Goal: Task Accomplishment & Management: Use online tool/utility

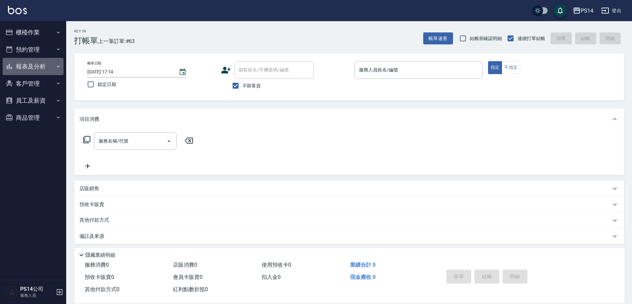
click at [50, 64] on button "報表及分析" at bounding box center [33, 66] width 61 height 17
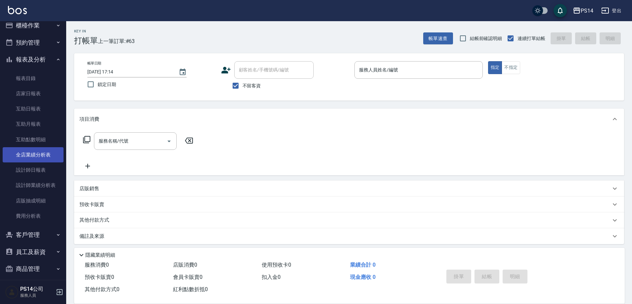
scroll to position [13, 0]
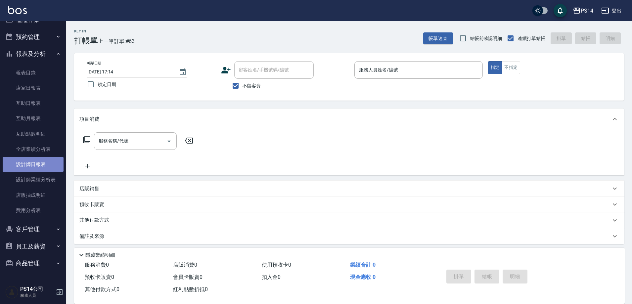
click at [45, 170] on link "設計師日報表" at bounding box center [33, 164] width 61 height 15
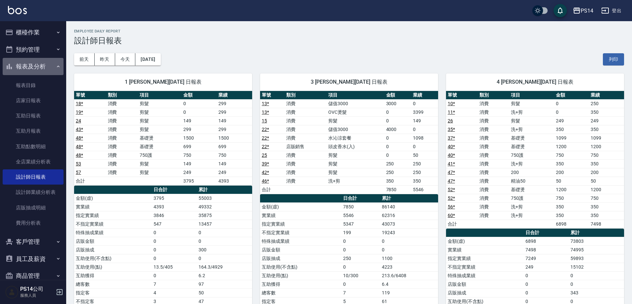
click at [38, 67] on button "報表及分析" at bounding box center [33, 66] width 61 height 17
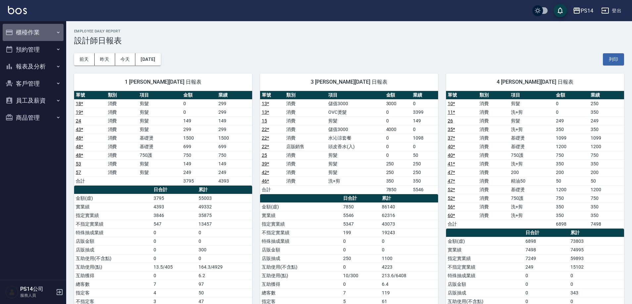
click at [39, 30] on button "櫃檯作業" at bounding box center [33, 32] width 61 height 17
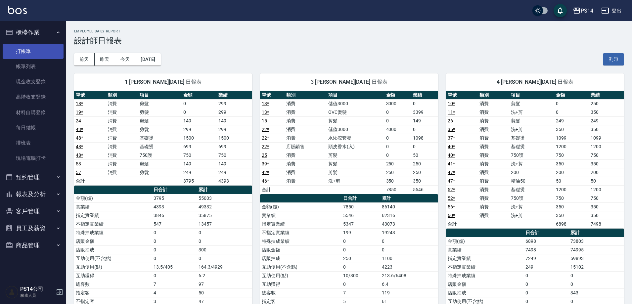
click at [36, 49] on link "打帳單" at bounding box center [33, 51] width 61 height 15
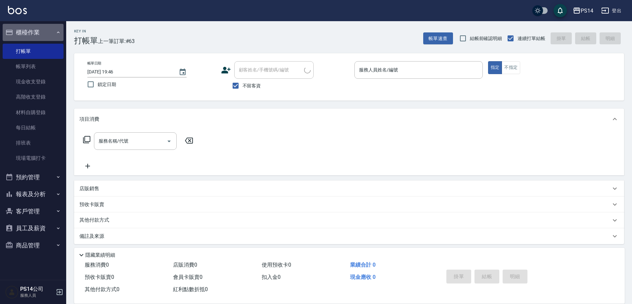
click at [37, 34] on button "櫃檯作業" at bounding box center [33, 32] width 61 height 17
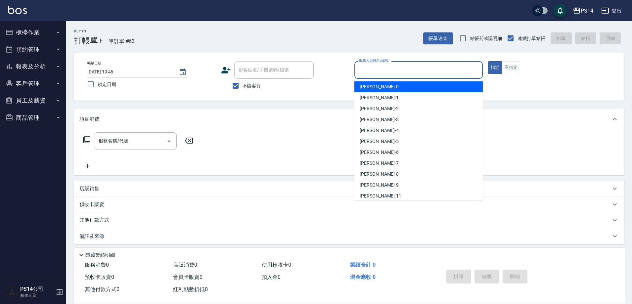
click at [379, 69] on input "服務人員姓名/編號" at bounding box center [419, 70] width 122 height 12
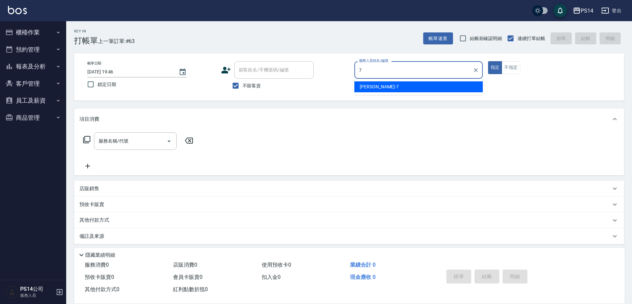
type input "[PERSON_NAME]-7"
type button "true"
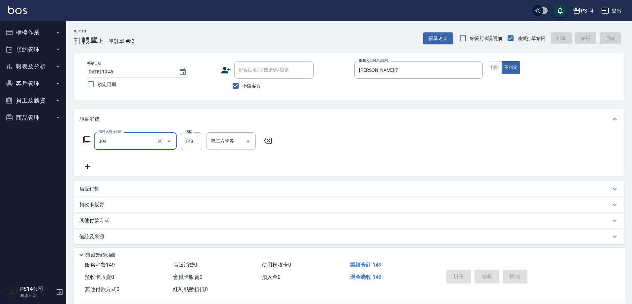
type input "304"
type input "[DATE] 20:02"
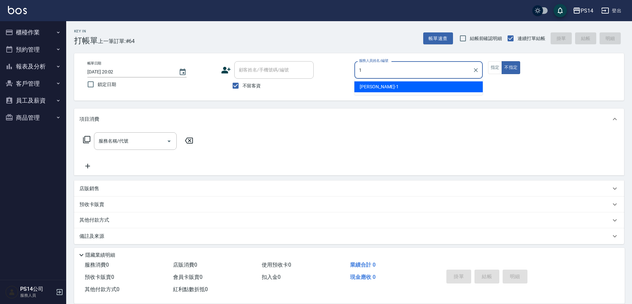
type input "[PERSON_NAME]-1"
type button "false"
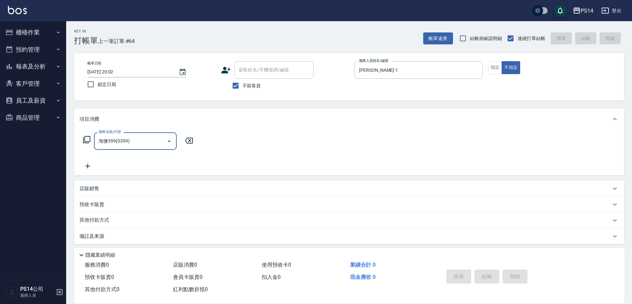
type input "0"
type input "304"
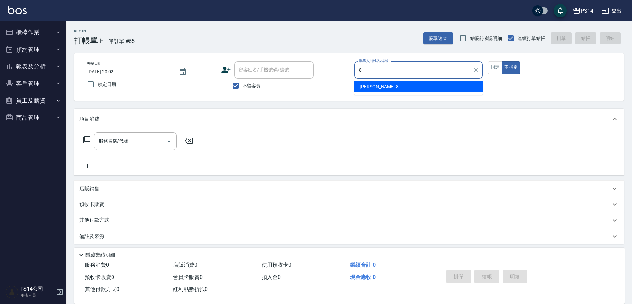
type input "[PERSON_NAME]-8"
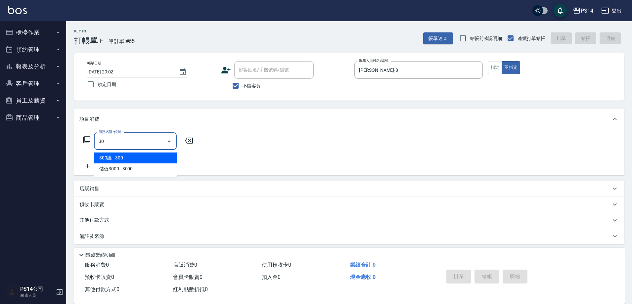
type input "3"
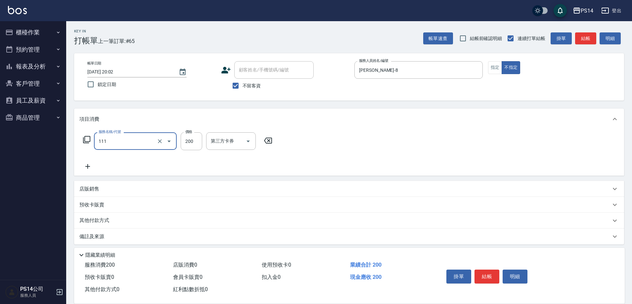
type input "200(111)"
type input "[PERSON_NAME]-26"
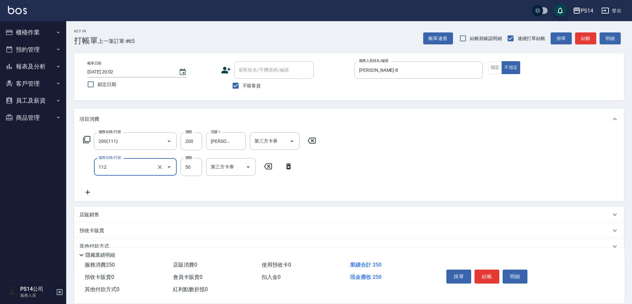
type input "精油50(112)"
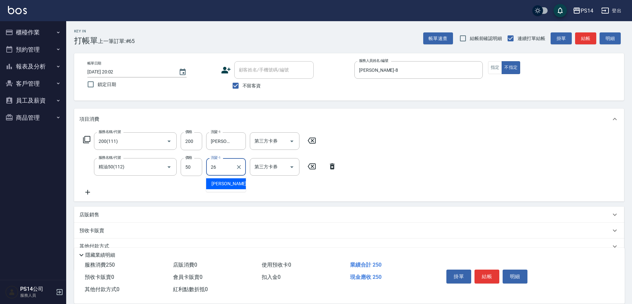
type input "[PERSON_NAME]-26"
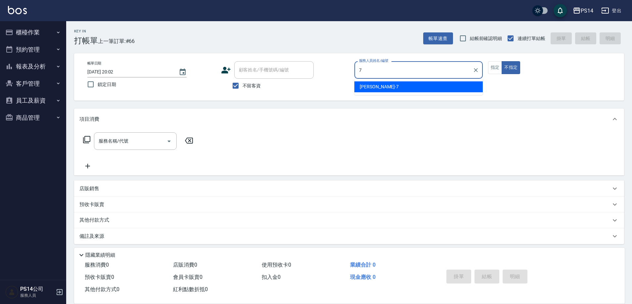
type input "[PERSON_NAME]-7"
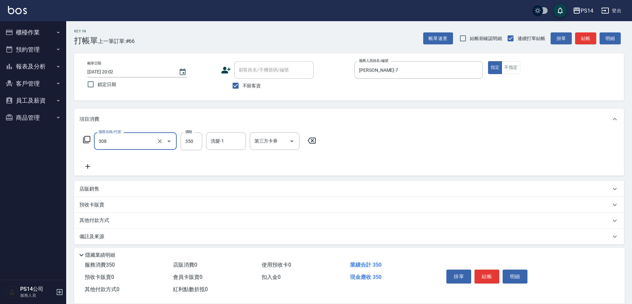
type input "洗+剪(308)"
type input "[PERSON_NAME]-18"
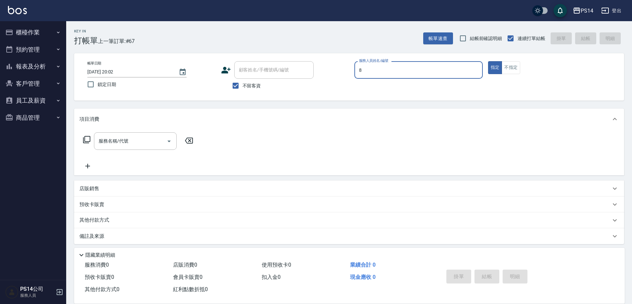
type input "[PERSON_NAME]-8"
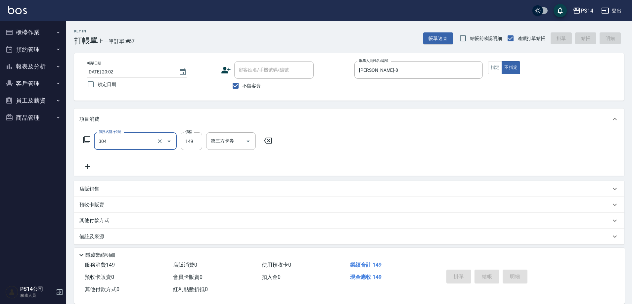
type input "304"
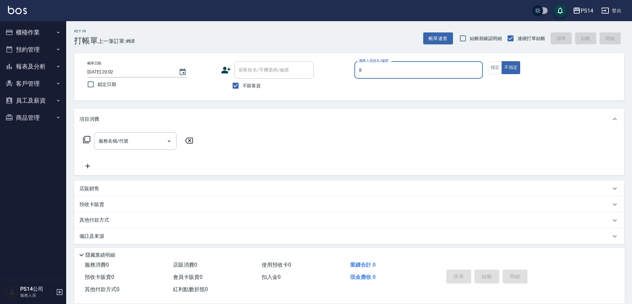
type input "[PERSON_NAME]-8"
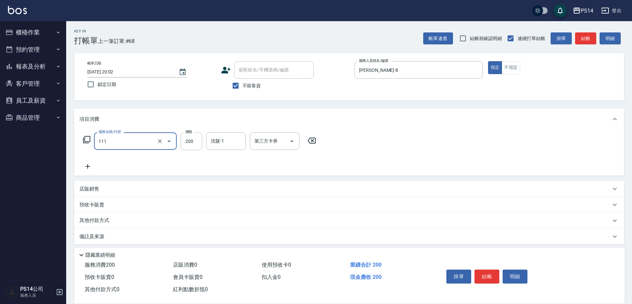
type input "200(111)"
type input "[PERSON_NAME]-26"
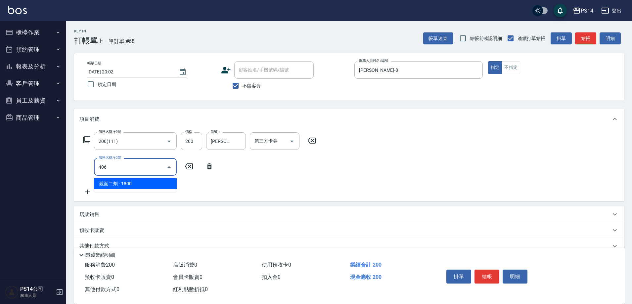
type input "鏡面二劑(406)"
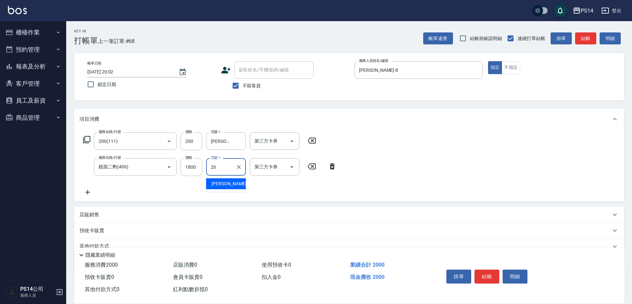
type input "[PERSON_NAME]-26"
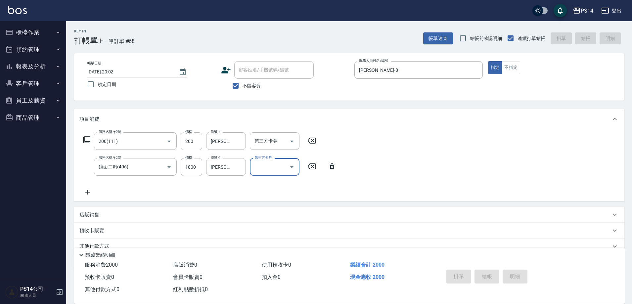
type input "[DATE] 20:03"
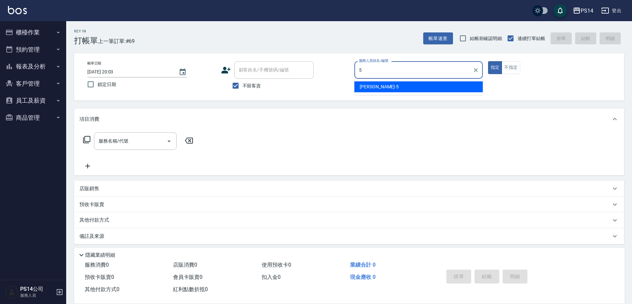
type input "[PERSON_NAME]-5"
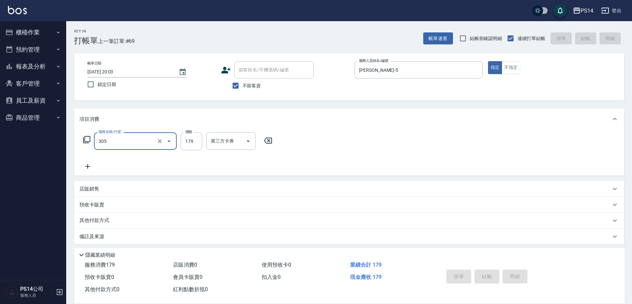
type input "305"
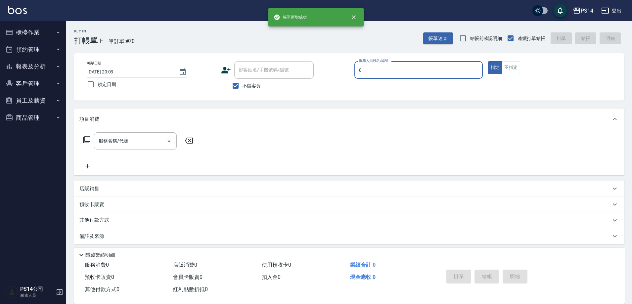
type input "[PERSON_NAME]-8"
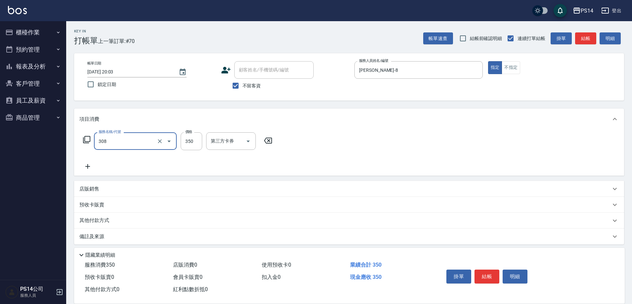
type input "洗+剪(308)"
type input "[PERSON_NAME]-18"
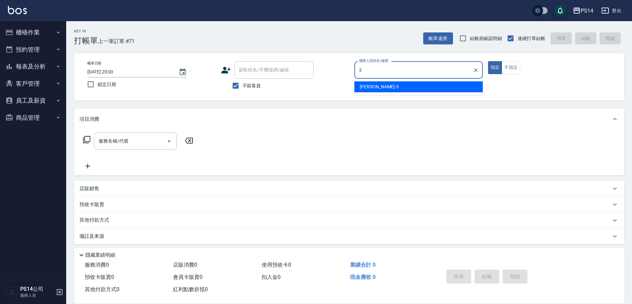
type input "[PERSON_NAME]-3"
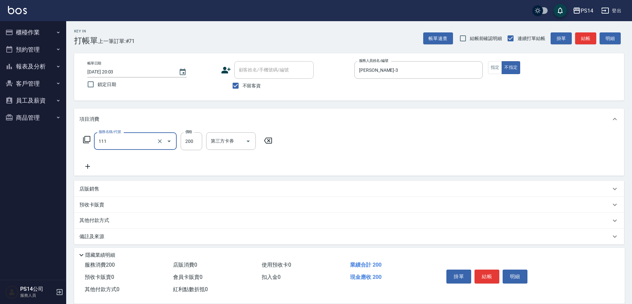
type input "200(111)"
type input "[PERSON_NAME]-17"
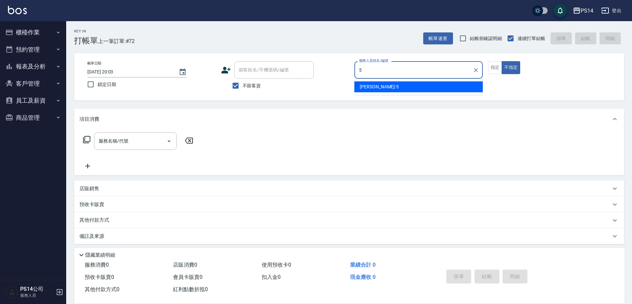
type input "[PERSON_NAME]-5"
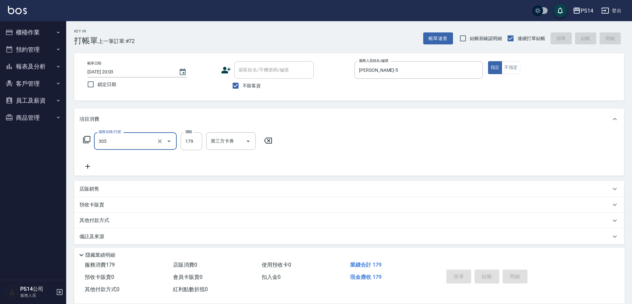
type input "305"
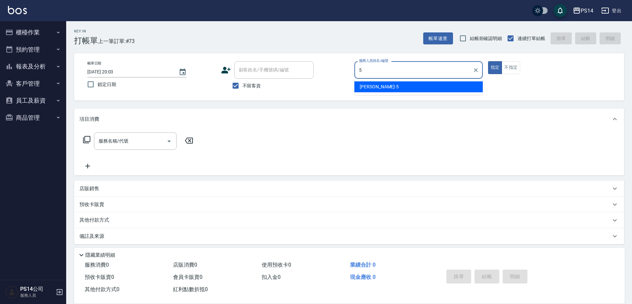
type input "[PERSON_NAME]-5"
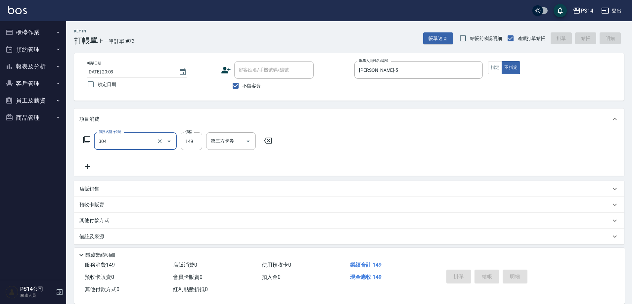
type input "304"
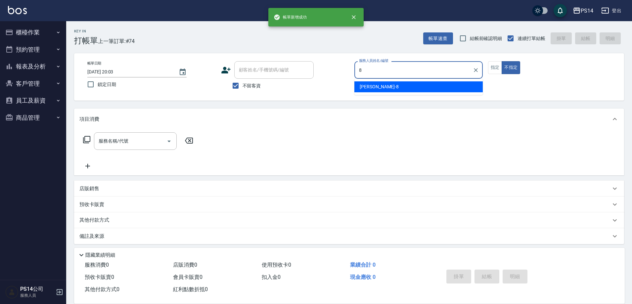
type input "[PERSON_NAME]-8"
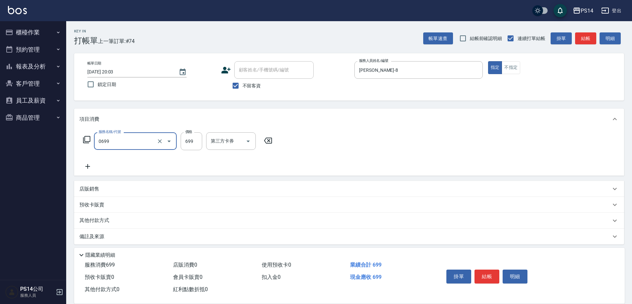
type input "精油SPA(0699)"
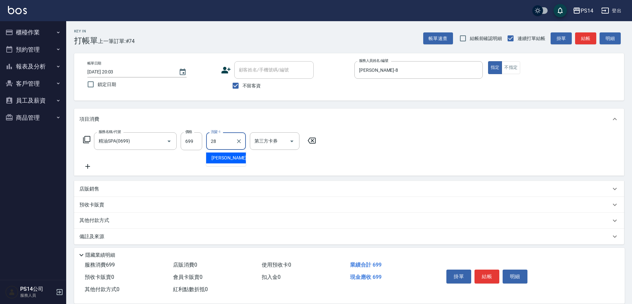
type input "[PERSON_NAME]-28"
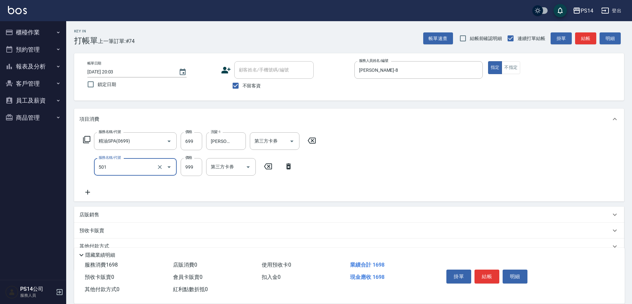
type input "染髮(501)"
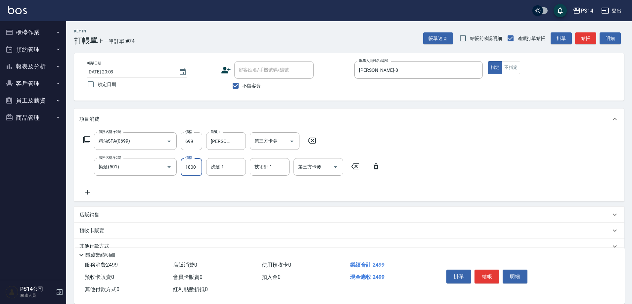
type input "1800"
type input "[PERSON_NAME]-28"
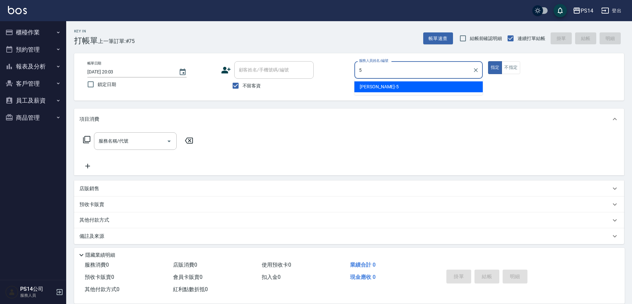
type input "[PERSON_NAME]-5"
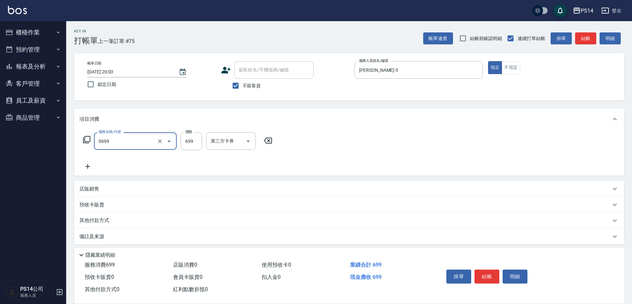
type input "精油SPA(0699)"
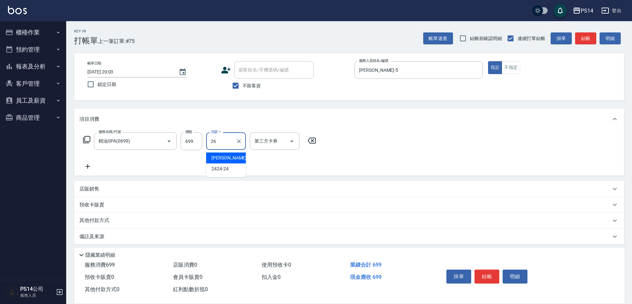
type input "[PERSON_NAME]-26"
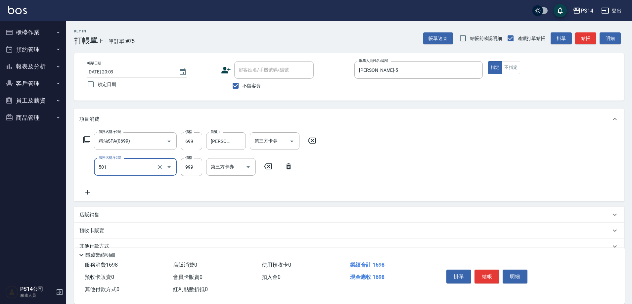
type input "染髮(501)"
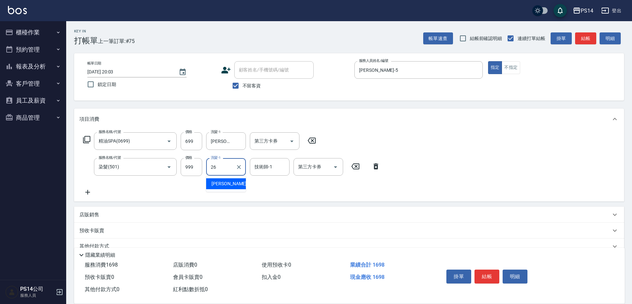
type input "[PERSON_NAME]-26"
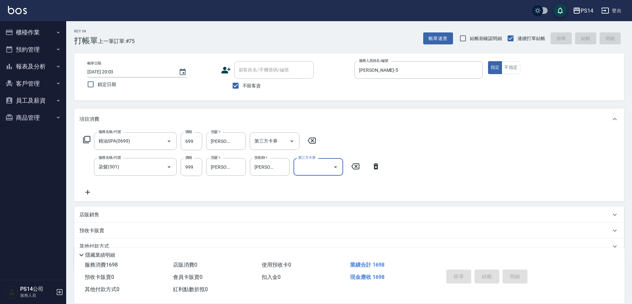
type input "[DATE] 20:04"
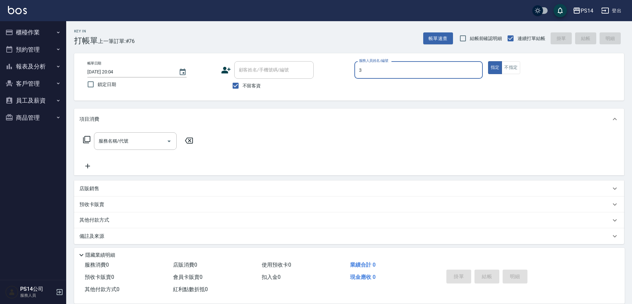
type input "[PERSON_NAME]-3"
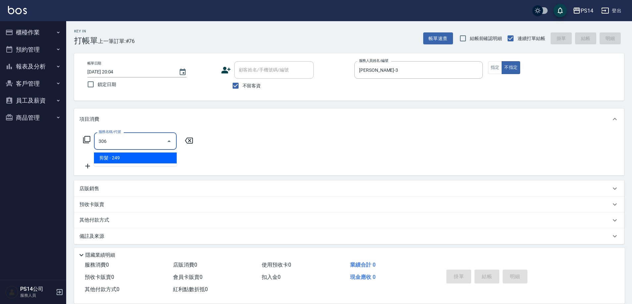
type input "剪髮(306)"
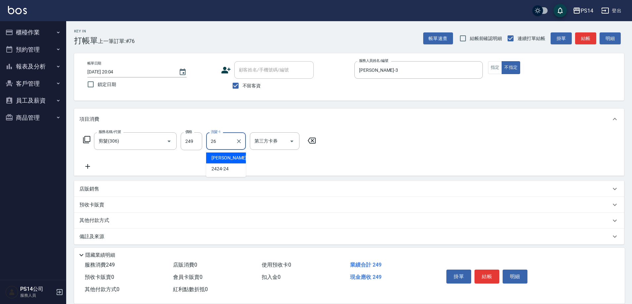
type input "[PERSON_NAME]-26"
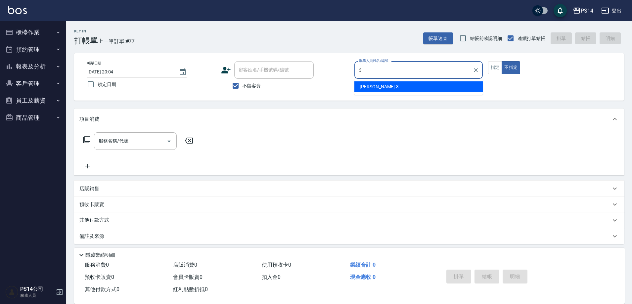
type input "[PERSON_NAME]-3"
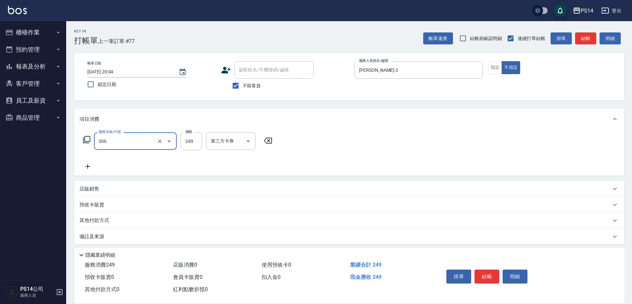
type input "剪髮(306)"
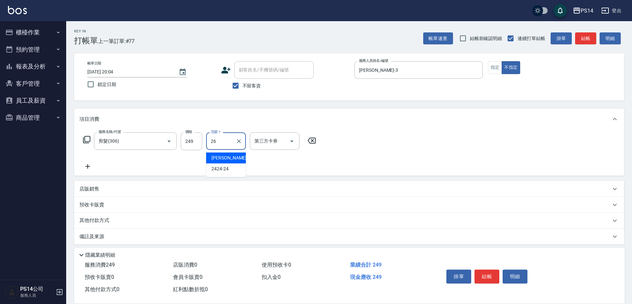
type input "[PERSON_NAME]-26"
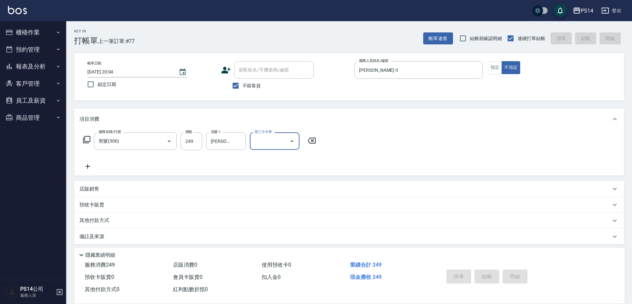
type input "[DATE] 20:05"
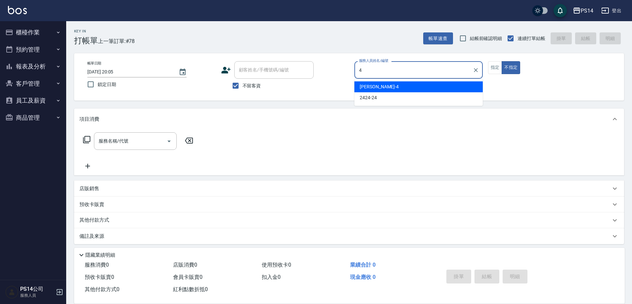
type input "[PERSON_NAME]-4"
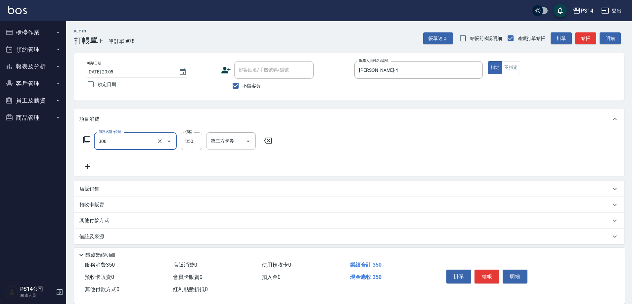
type input "洗+剪(308)"
type input "[PERSON_NAME]-18"
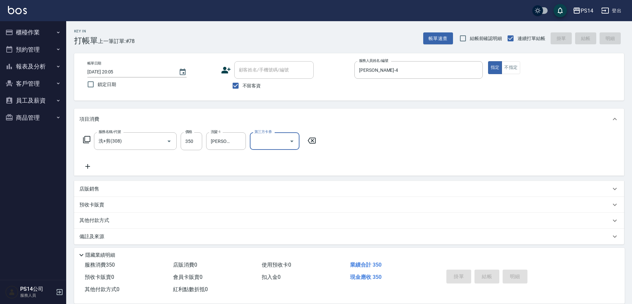
type input "[DATE] 20:06"
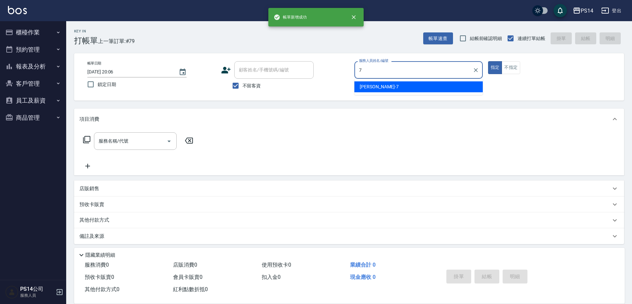
type input "[PERSON_NAME]-7"
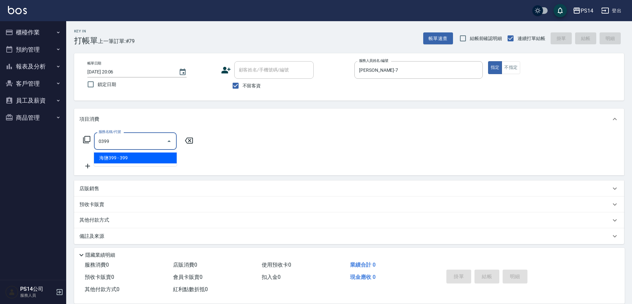
type input "海鹽399(0399)"
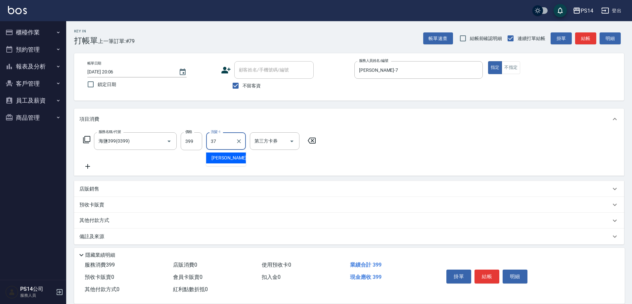
type input "[PERSON_NAME]-37"
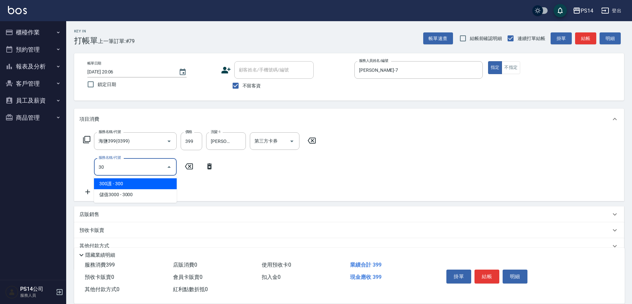
type input "303"
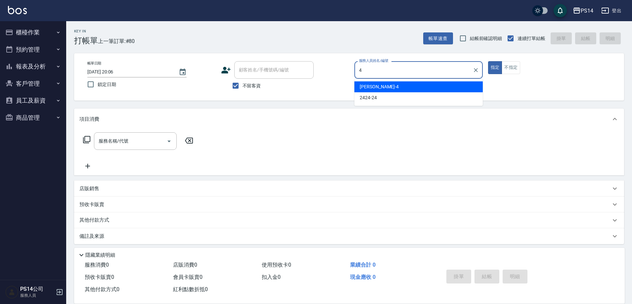
type input "[PERSON_NAME]-4"
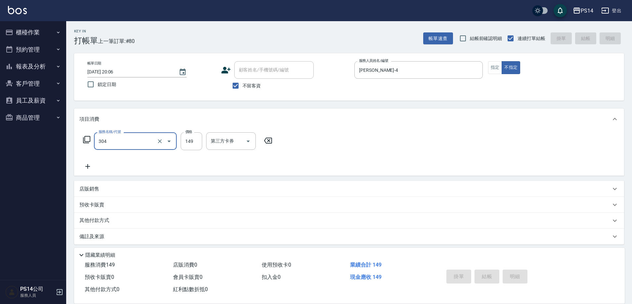
type input "304"
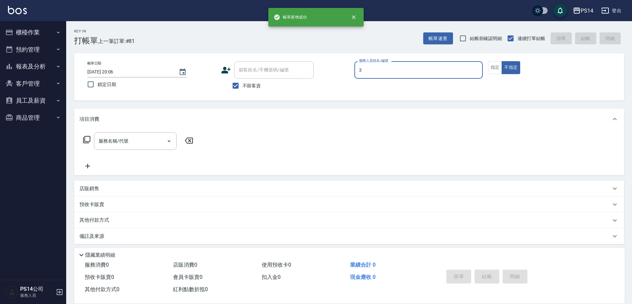
type input "[PERSON_NAME]-3"
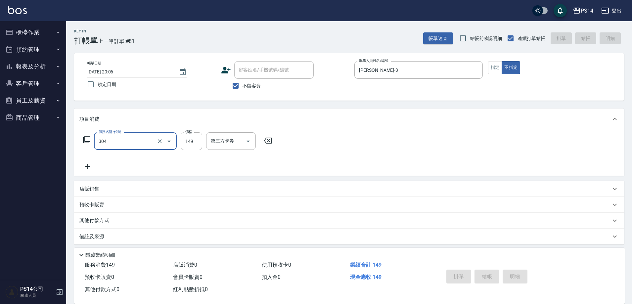
type input "304"
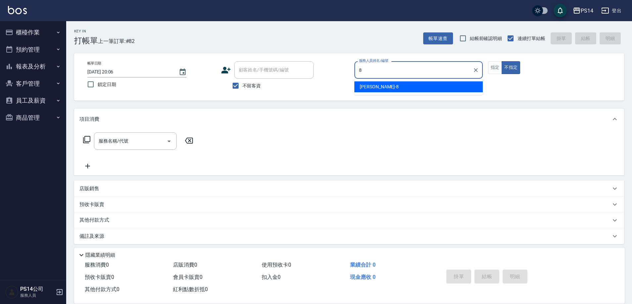
type input "[PERSON_NAME]-8"
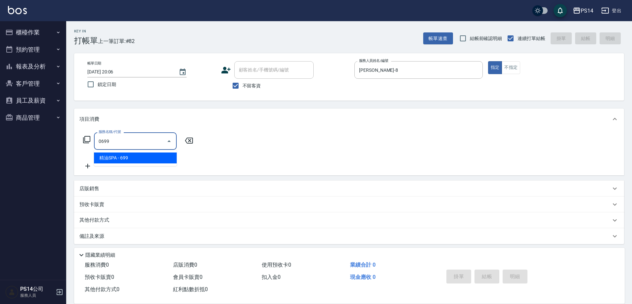
type input "精油SPA(0699)"
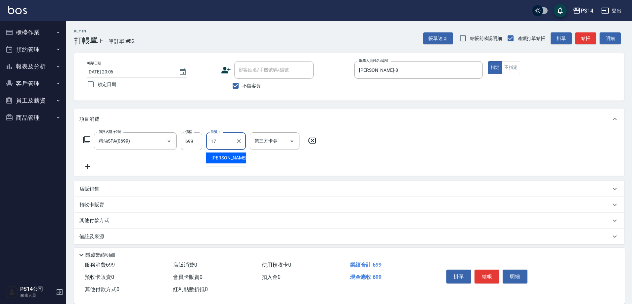
type input "[PERSON_NAME]-17"
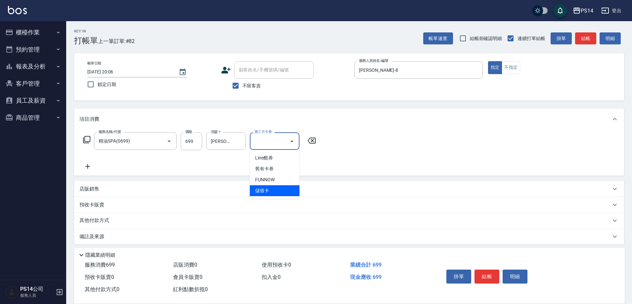
type input "儲值卡"
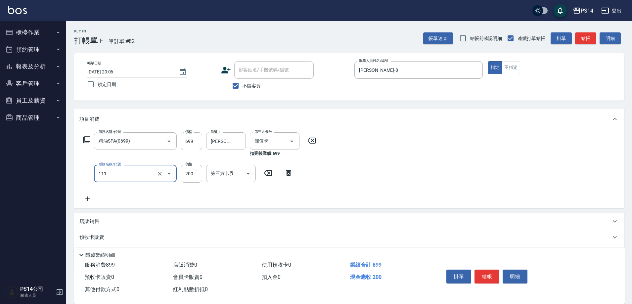
type input "200(111)"
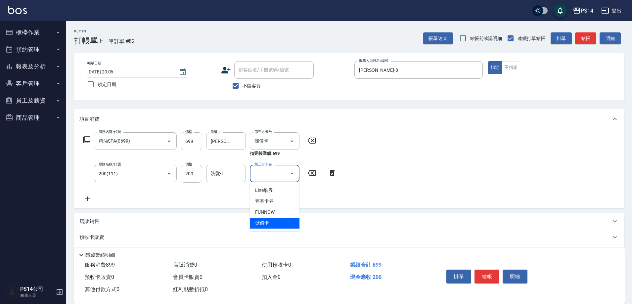
type input "儲值卡"
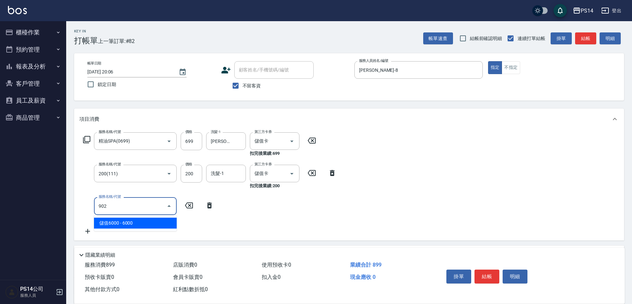
type input "儲值6000(902)"
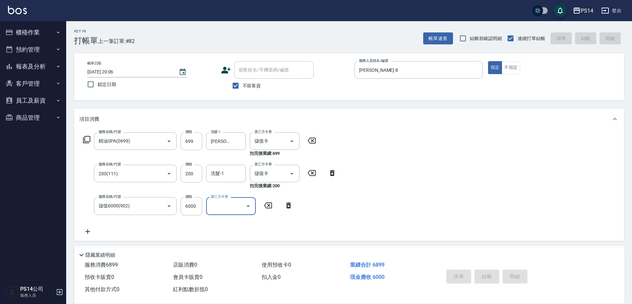
type input "[DATE] 20:07"
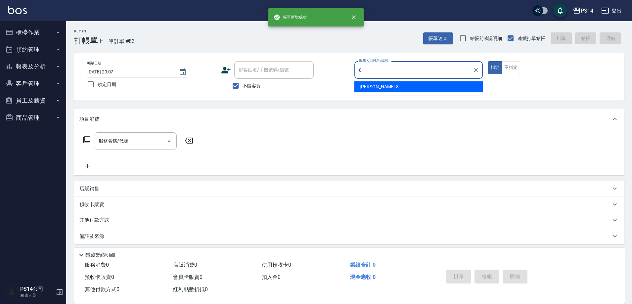
type input "[PERSON_NAME]-8"
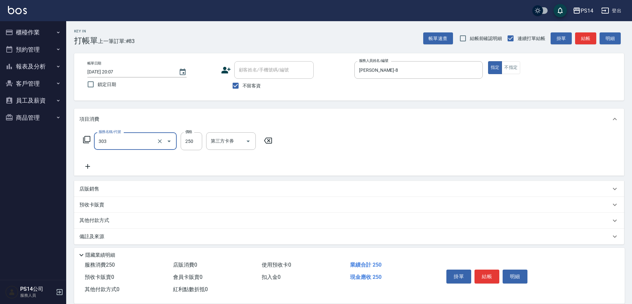
type input "剪髮(303)"
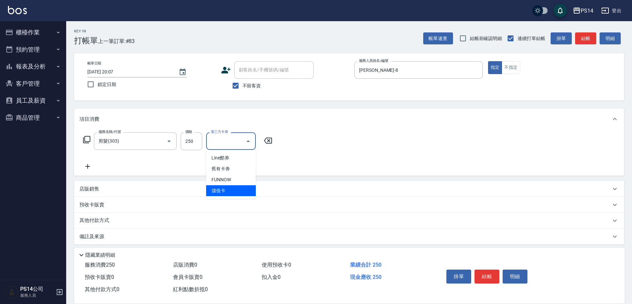
type input "儲值卡"
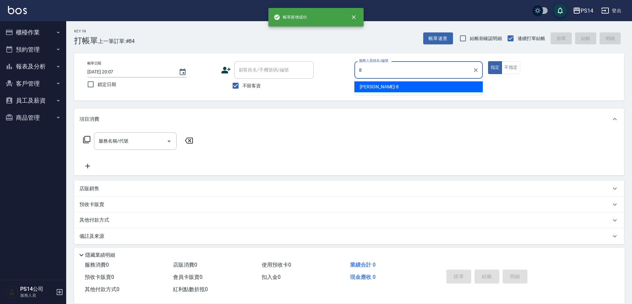
type input "[PERSON_NAME]-8"
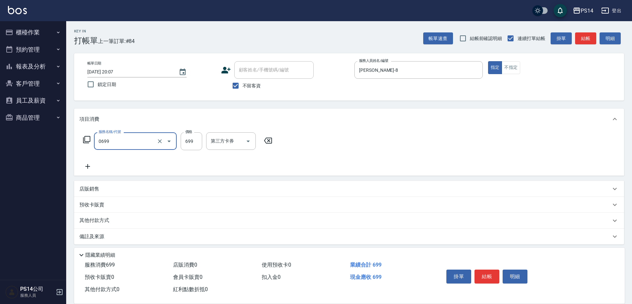
type input "精油SPA(0699)"
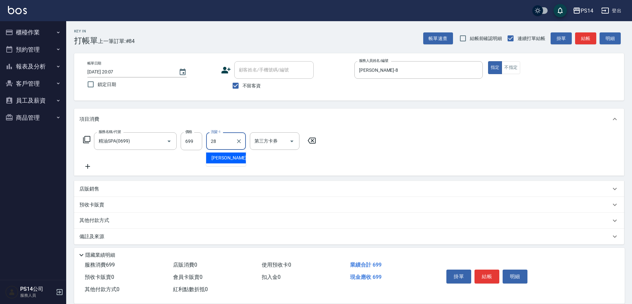
type input "[PERSON_NAME]-28"
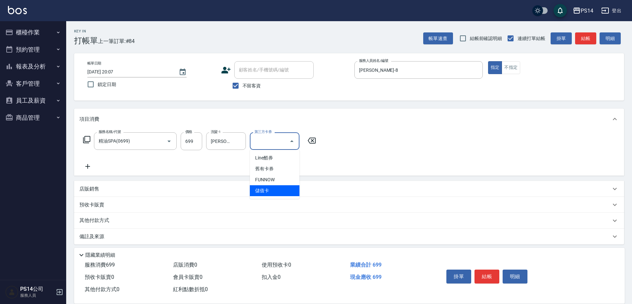
type input "儲值卡"
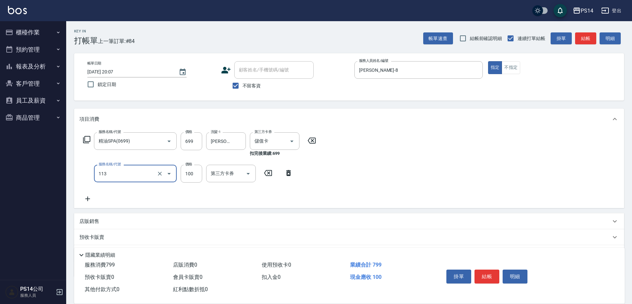
type input "瞬護100(113)"
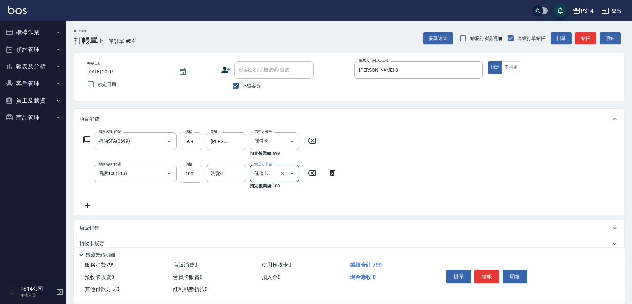
type input "儲值卡"
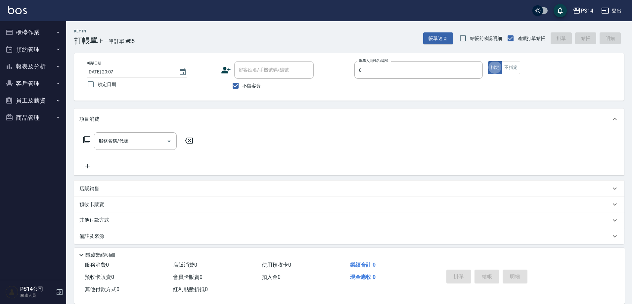
type input "[PERSON_NAME]-8"
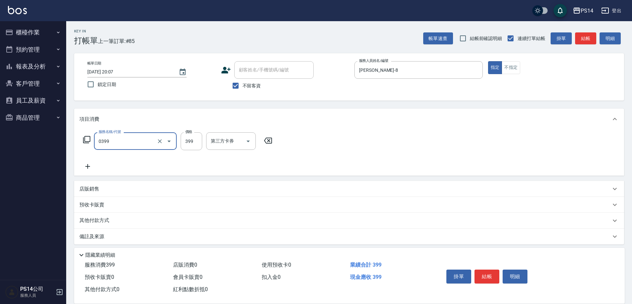
type input "海鹽399(0399)"
type input "2"
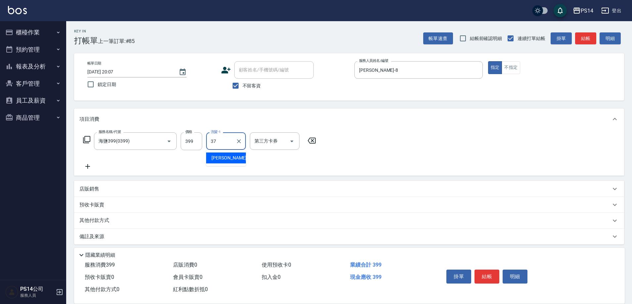
type input "[PERSON_NAME]-37"
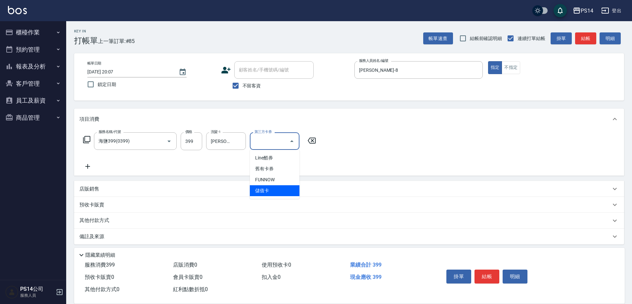
type input "儲值卡"
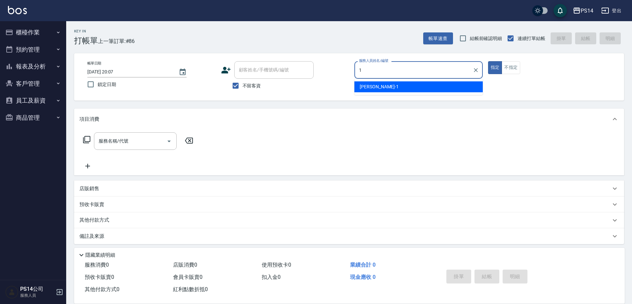
type input "[PERSON_NAME]-1"
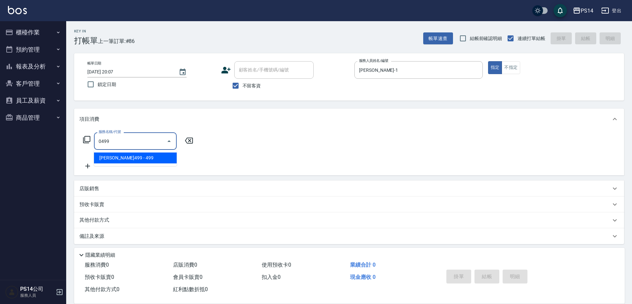
type input "[PERSON_NAME]499(0499)"
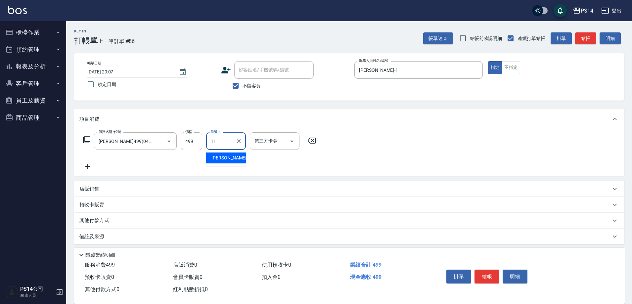
type input "[PERSON_NAME]-11"
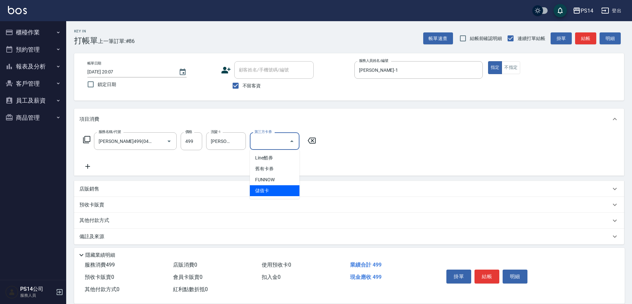
type input "儲值卡"
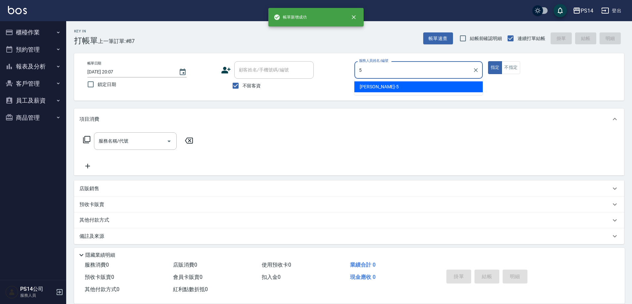
type input "[PERSON_NAME]-5"
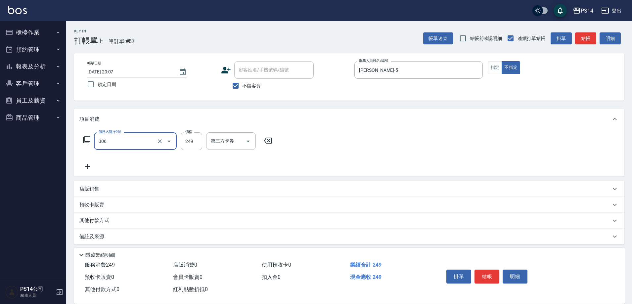
type input "剪髮(306)"
type input "3"
drag, startPoint x: 214, startPoint y: 140, endPoint x: 217, endPoint y: 139, distance: 3.3
click at [216, 139] on input "洗髮-1" at bounding box center [226, 141] width 34 height 12
type input "[PERSON_NAME]-26"
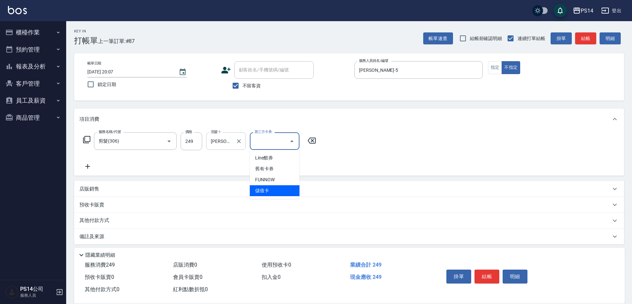
type input "儲值卡"
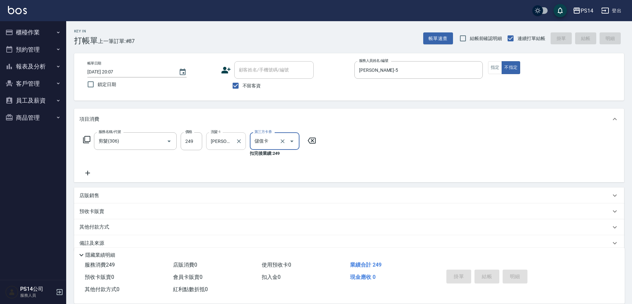
type input "[DATE] 20:08"
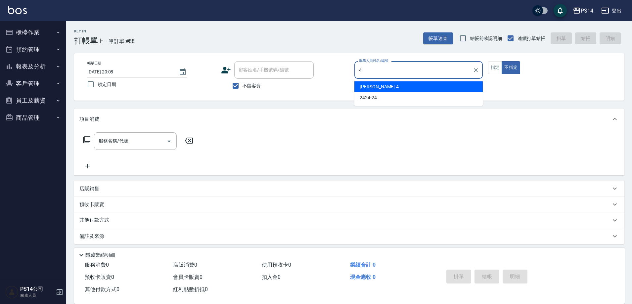
type input "[PERSON_NAME]-4"
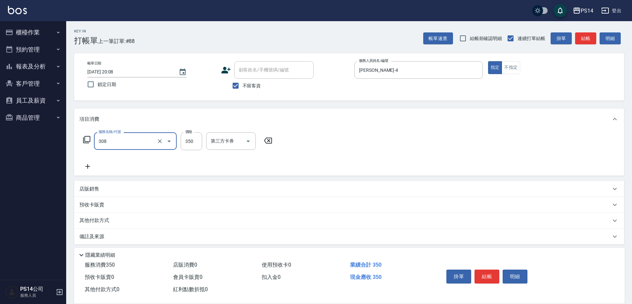
type input "洗+剪(308)"
type input "[PERSON_NAME]-28"
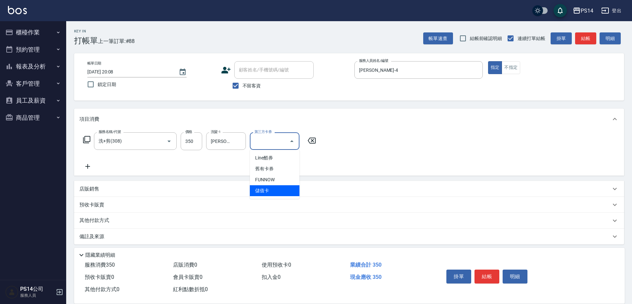
type input "儲值卡"
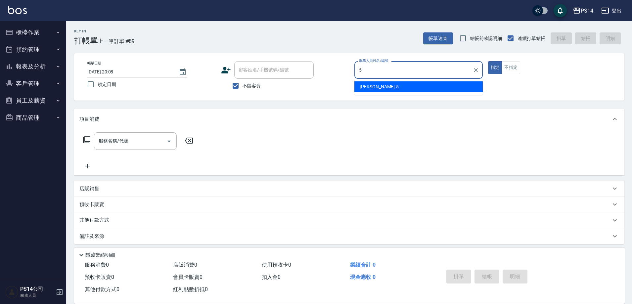
type input "[PERSON_NAME]-5"
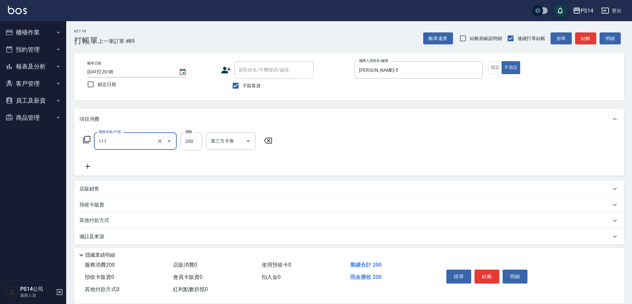
type input "200(111)"
type input "[PERSON_NAME]-17"
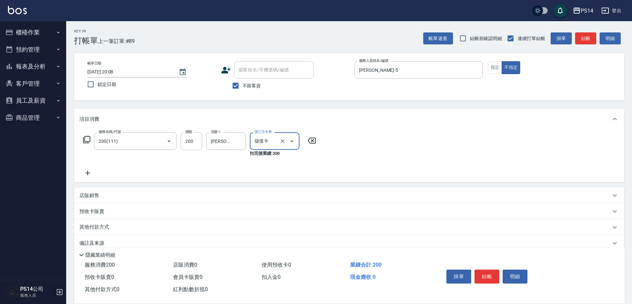
type input "儲值卡"
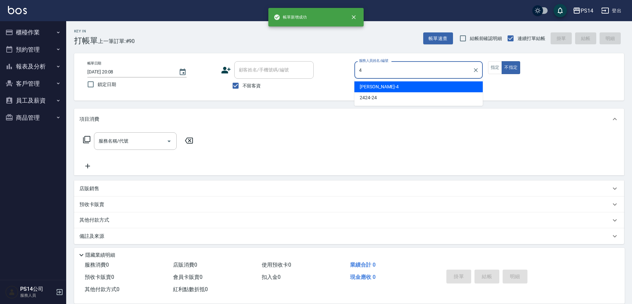
type input "[PERSON_NAME]-4"
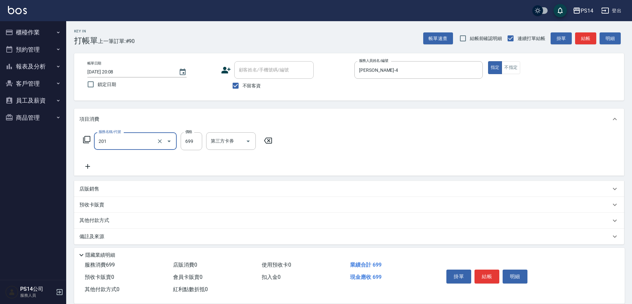
type input "基礎燙(201)"
type input "1500"
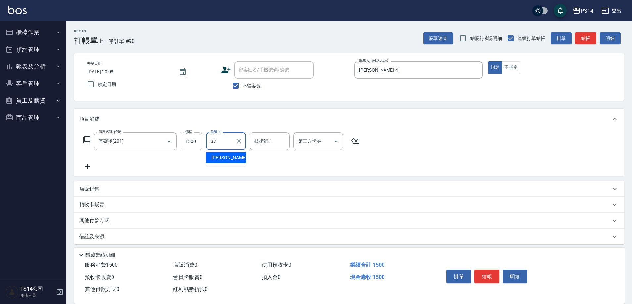
type input "[PERSON_NAME]-37"
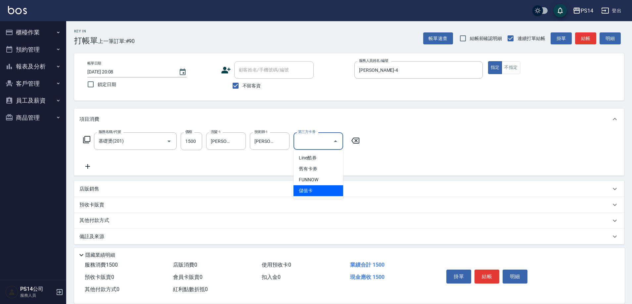
type input "儲值卡"
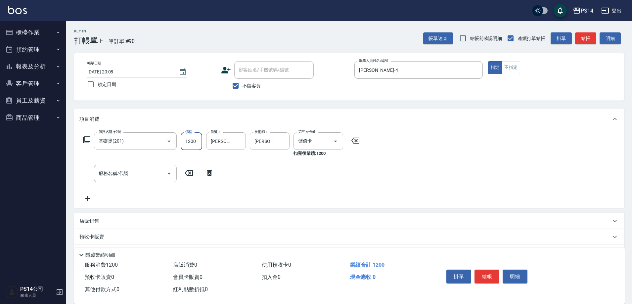
type input "1200"
type input "750護(403)"
type input "[PERSON_NAME]-37"
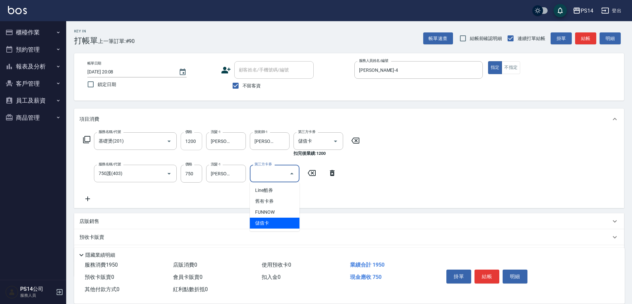
type input "儲值卡"
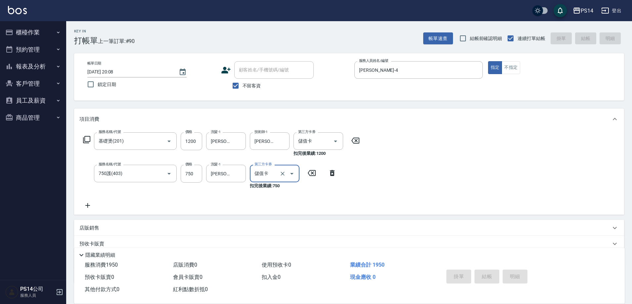
type input "[DATE] 20:09"
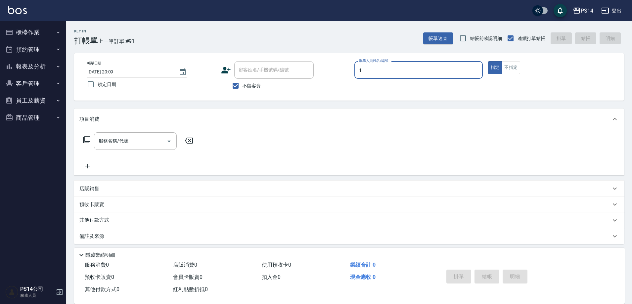
type input "[PERSON_NAME]-1"
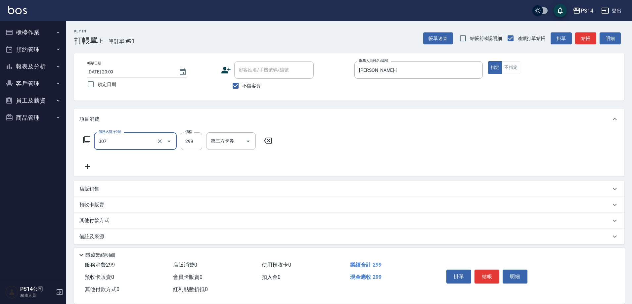
type input "剪髮(307)"
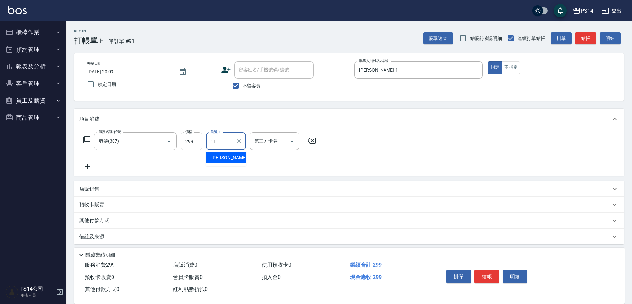
type input "[PERSON_NAME]-11"
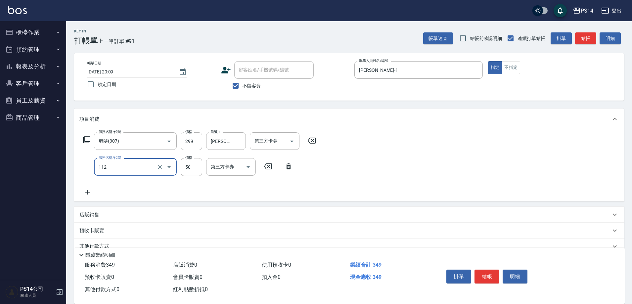
type input "精油50(112)"
type input "[PERSON_NAME]-11"
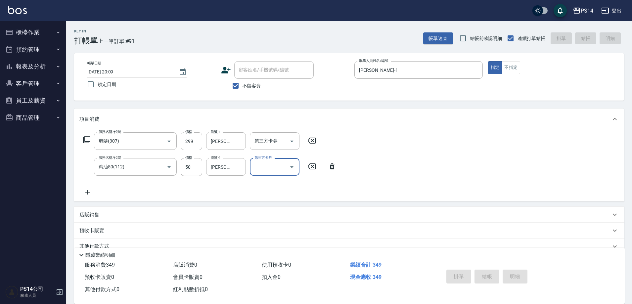
type input "[DATE] 20:23"
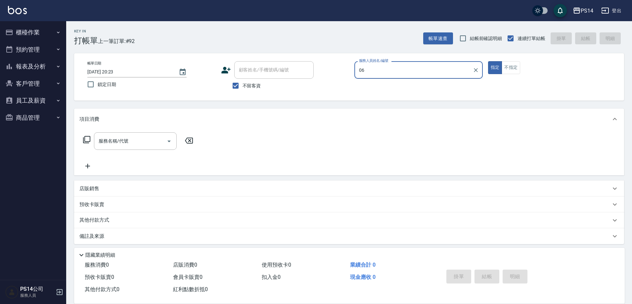
type input "0"
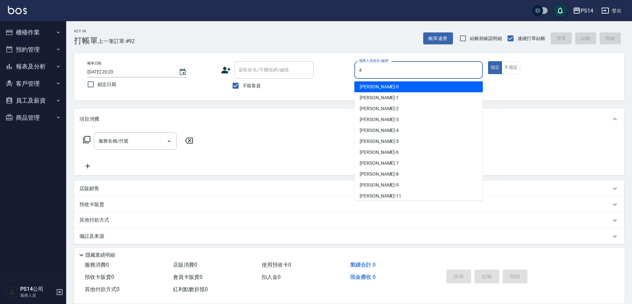
type input "[PERSON_NAME]-4"
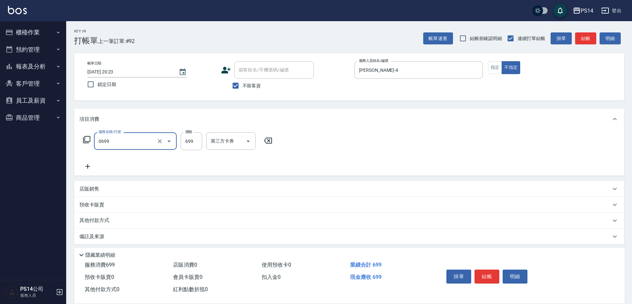
type input "精油SPA(0699)"
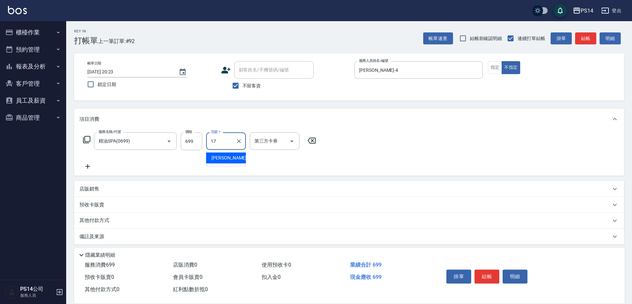
type input "[PERSON_NAME]-17"
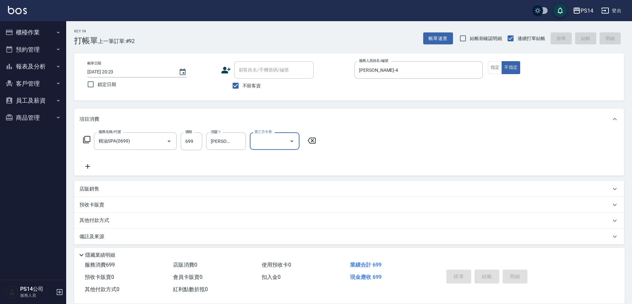
type input "[DATE] 20:24"
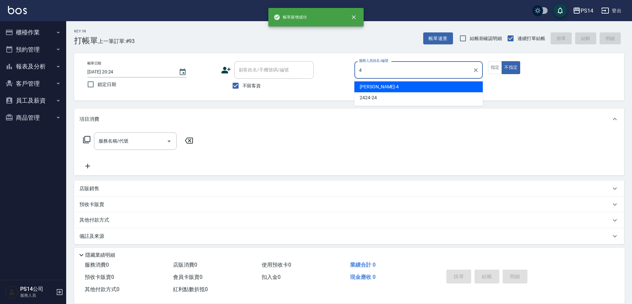
type input "[PERSON_NAME]-4"
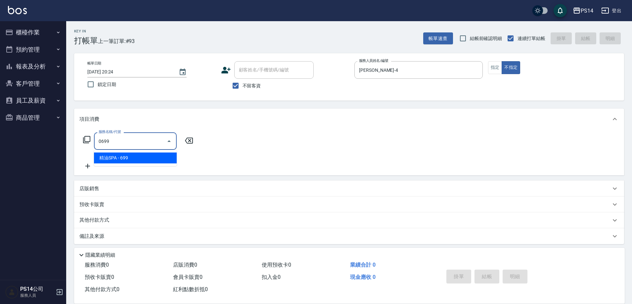
type input "精油SPA(0699)"
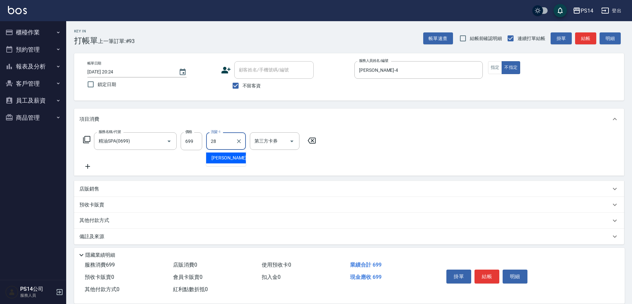
type input "[PERSON_NAME]-28"
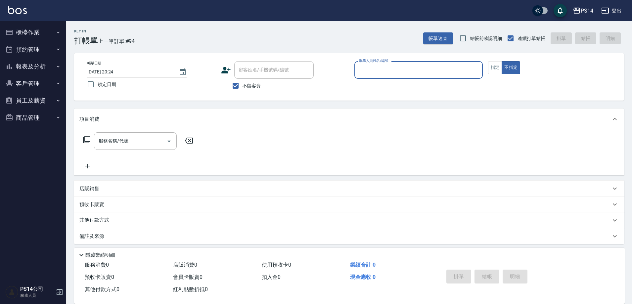
click at [28, 27] on button "櫃檯作業" at bounding box center [33, 32] width 61 height 17
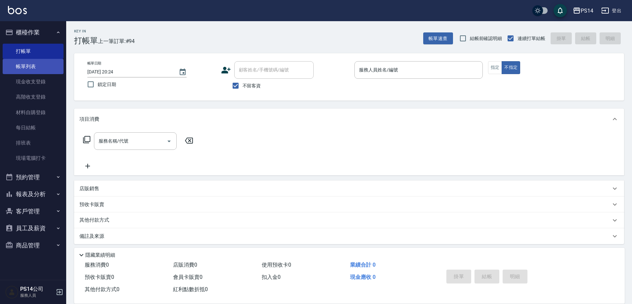
click at [37, 66] on link "帳單列表" at bounding box center [33, 66] width 61 height 15
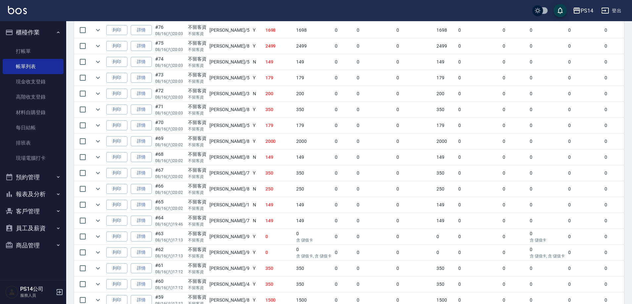
scroll to position [463, 0]
click at [147, 32] on link "詳情" at bounding box center [141, 29] width 21 height 10
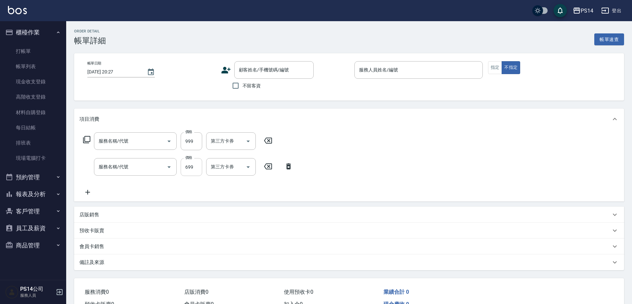
type input "[DATE] 20:03"
checkbox input "true"
type input "[PERSON_NAME]-5"
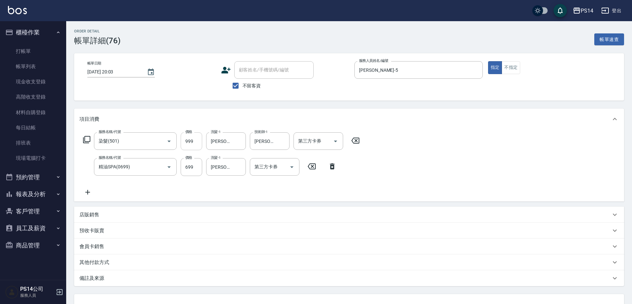
click at [190, 141] on input "999" at bounding box center [192, 141] width 22 height 18
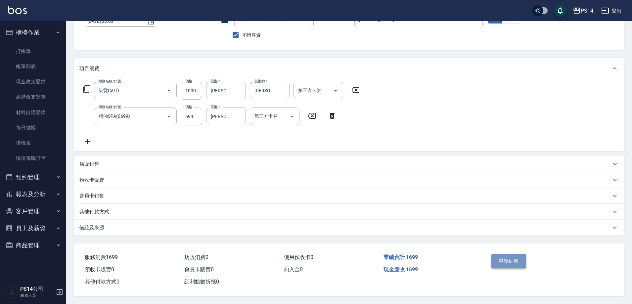
click at [510, 260] on button "重新結帳" at bounding box center [509, 261] width 35 height 14
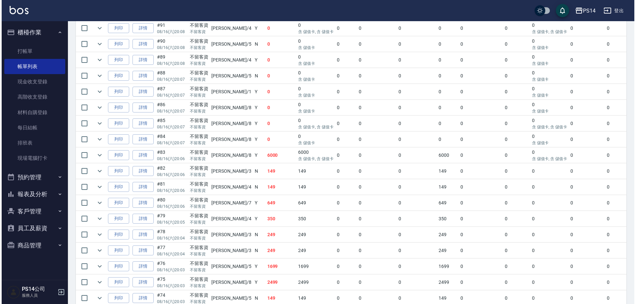
scroll to position [232, 0]
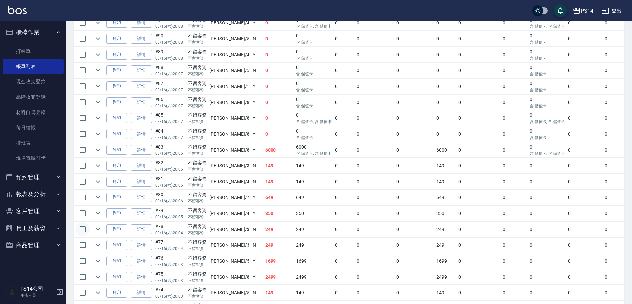
click at [87, 231] on input "checkbox" at bounding box center [83, 229] width 14 height 14
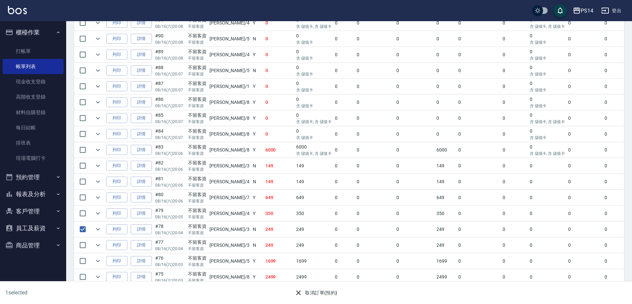
click at [314, 293] on button "取消訂單(預約)" at bounding box center [316, 293] width 48 height 12
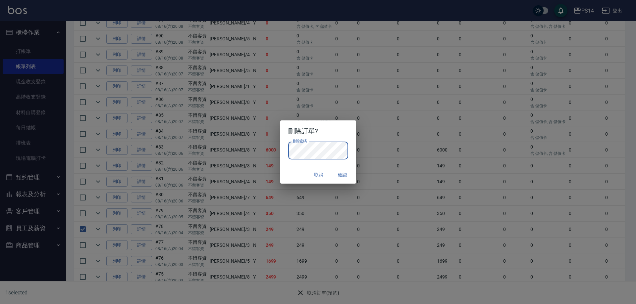
click at [298, 175] on div "取消 確認" at bounding box center [318, 175] width 76 height 18
click at [343, 174] on button "確認" at bounding box center [342, 175] width 21 height 12
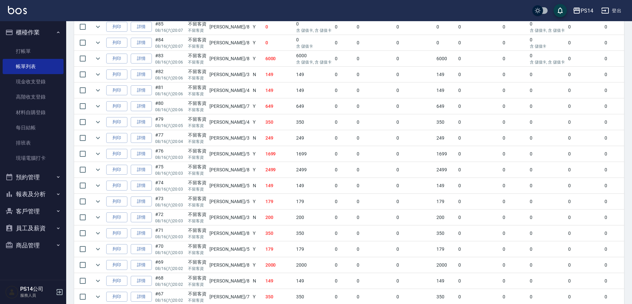
scroll to position [331, 0]
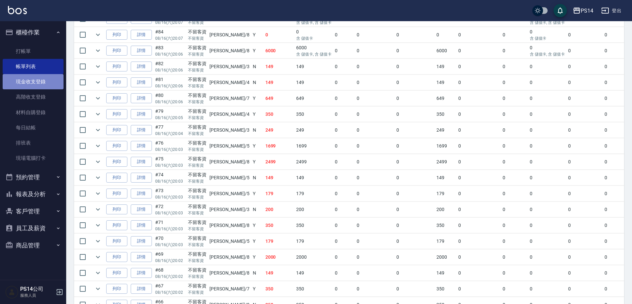
click at [36, 84] on link "現金收支登錄" at bounding box center [33, 81] width 61 height 15
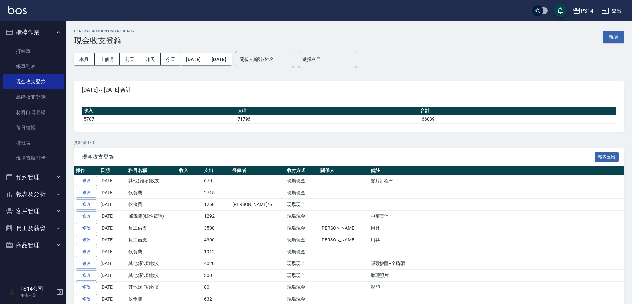
click at [623, 40] on button "新增" at bounding box center [613, 37] width 21 height 12
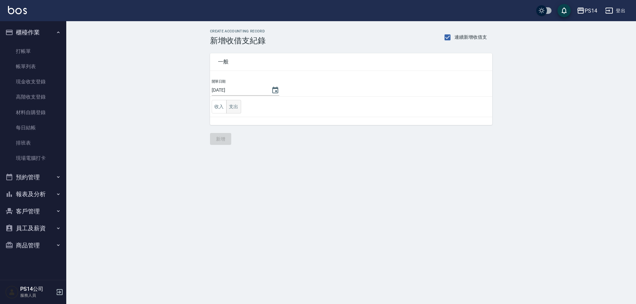
click at [238, 111] on button "支出" at bounding box center [233, 107] width 15 height 14
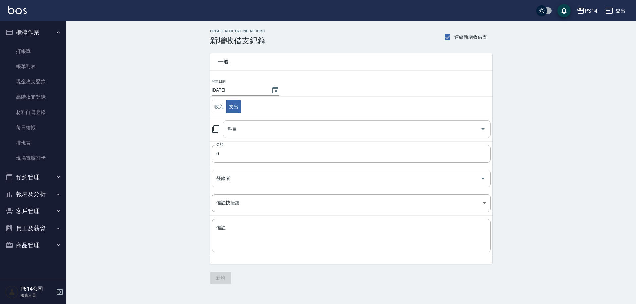
click at [250, 129] on input "科目" at bounding box center [352, 129] width 252 height 12
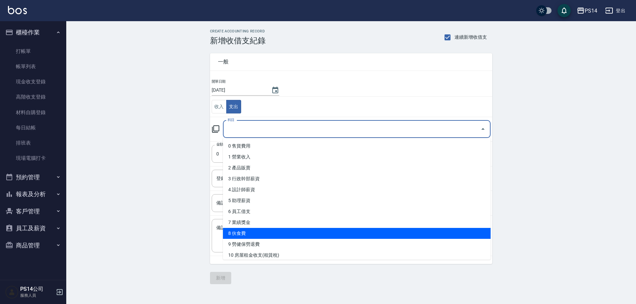
click at [254, 232] on li "8 伙食費" at bounding box center [356, 233] width 267 height 11
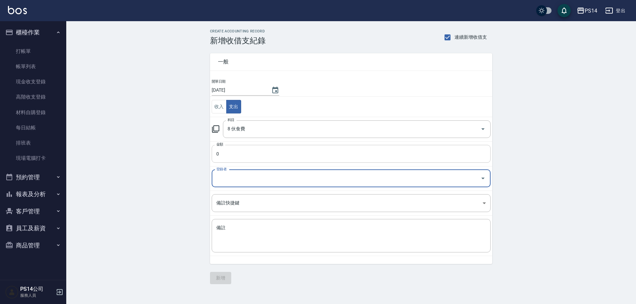
click at [253, 158] on input "0" at bounding box center [351, 154] width 279 height 18
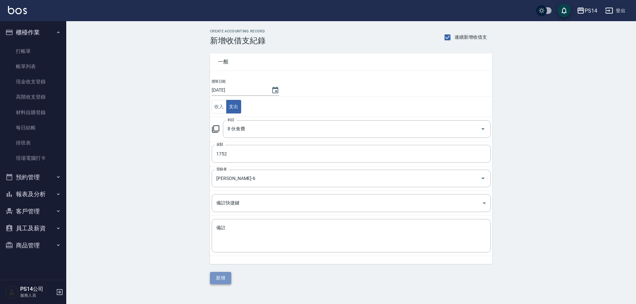
click at [226, 278] on button "新增" at bounding box center [220, 278] width 21 height 12
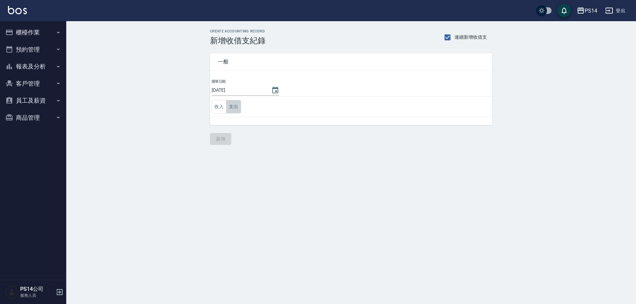
click at [240, 106] on button "支出" at bounding box center [233, 107] width 15 height 14
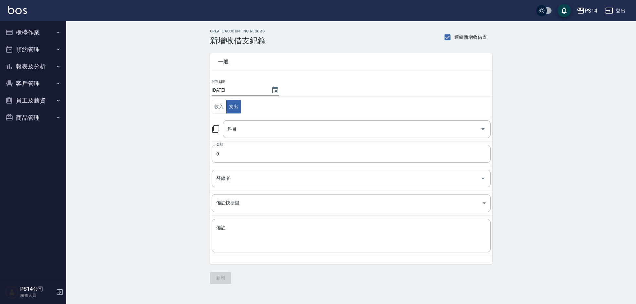
click at [33, 34] on button "櫃檯作業" at bounding box center [33, 32] width 61 height 17
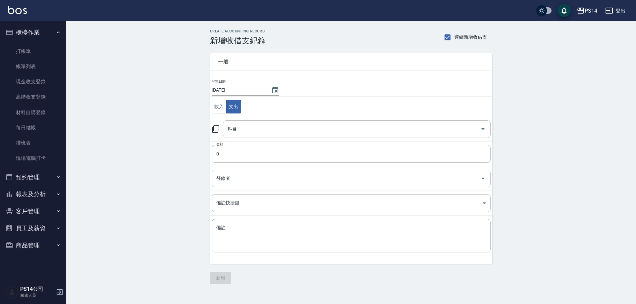
click at [36, 191] on button "報表及分析" at bounding box center [33, 194] width 61 height 17
click at [36, 228] on link "店家日報表" at bounding box center [33, 228] width 61 height 15
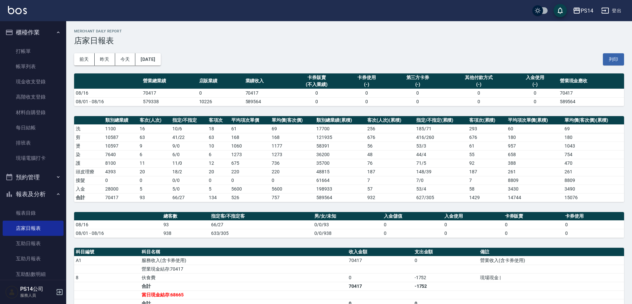
click at [3, 221] on link "店家日報表" at bounding box center [33, 228] width 61 height 15
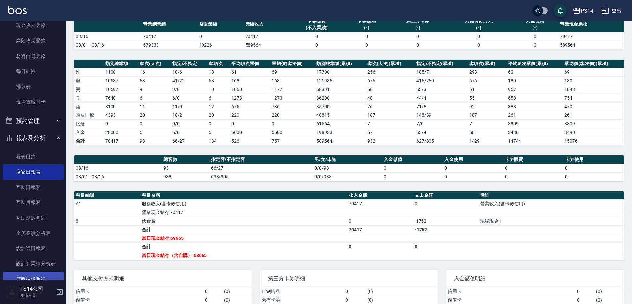
scroll to position [66, 0]
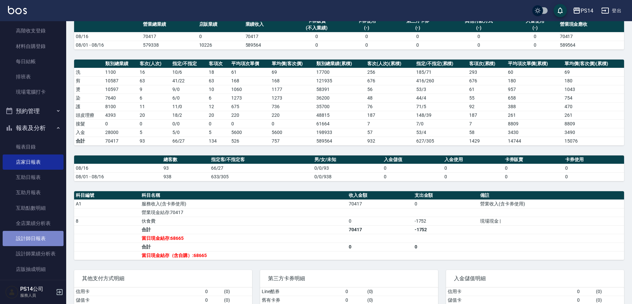
click at [46, 239] on link "設計師日報表" at bounding box center [33, 238] width 61 height 15
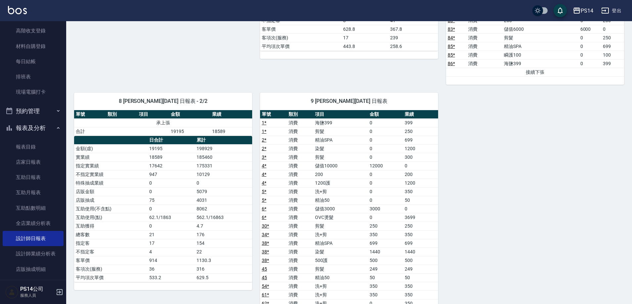
scroll to position [754, 0]
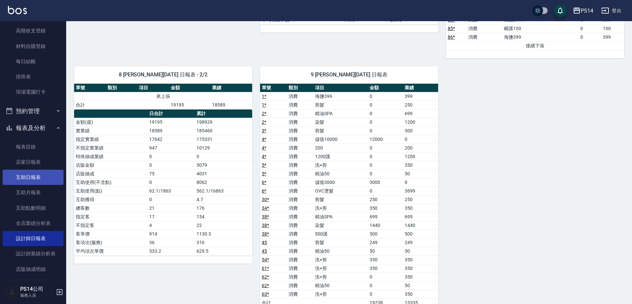
click at [40, 180] on link "互助日報表" at bounding box center [33, 177] width 61 height 15
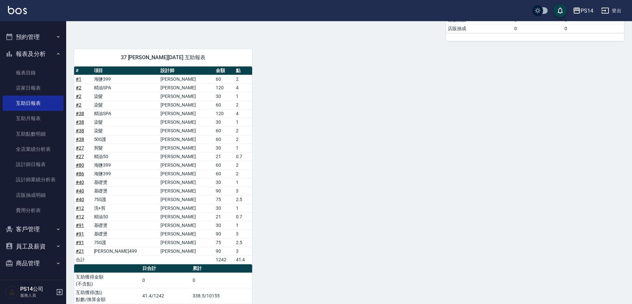
scroll to position [809, 0]
